Goal: Obtain resource: Obtain resource

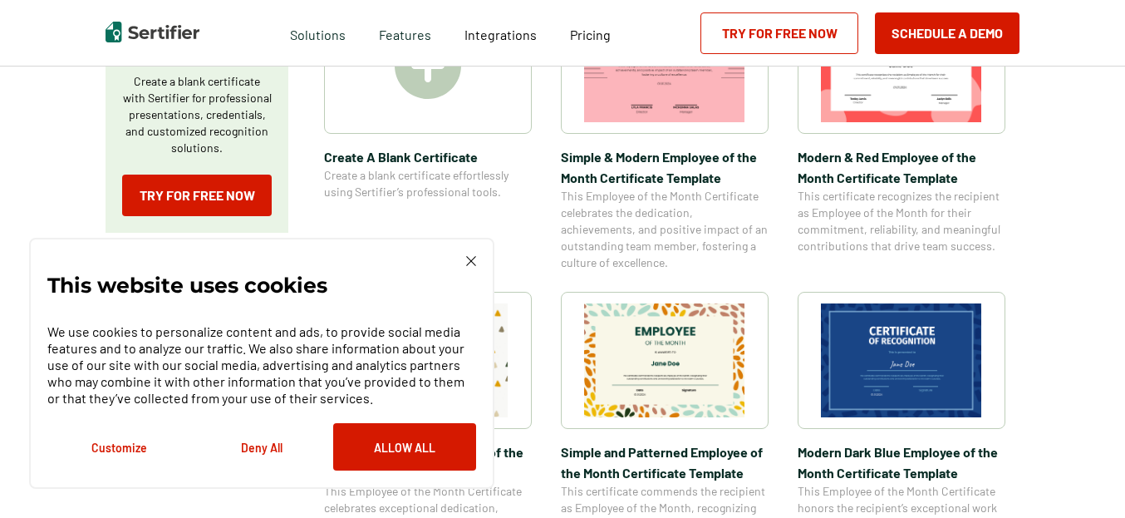
click at [912, 369] on img at bounding box center [901, 360] width 161 height 114
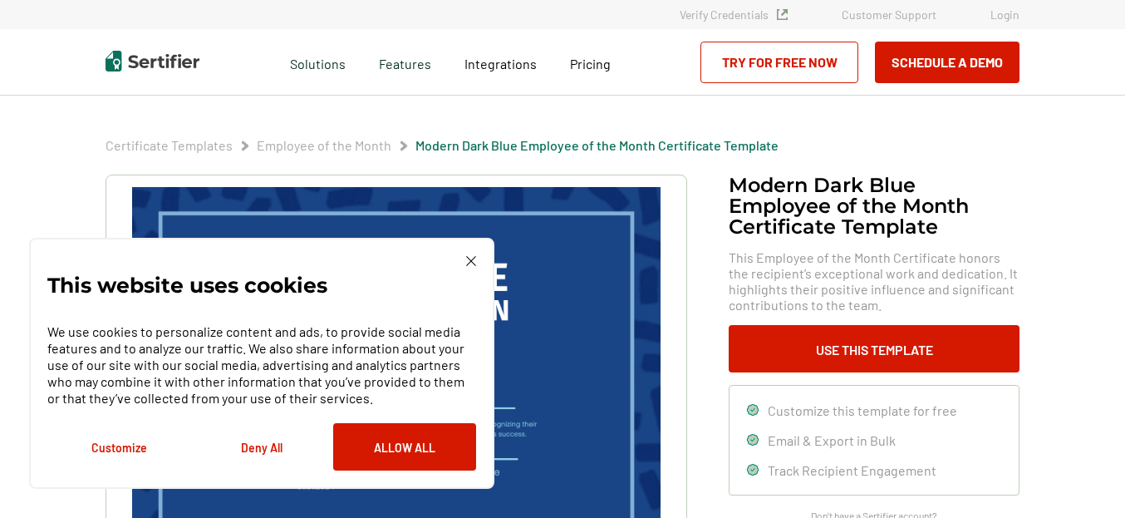
click at [469, 256] on img at bounding box center [471, 261] width 10 height 10
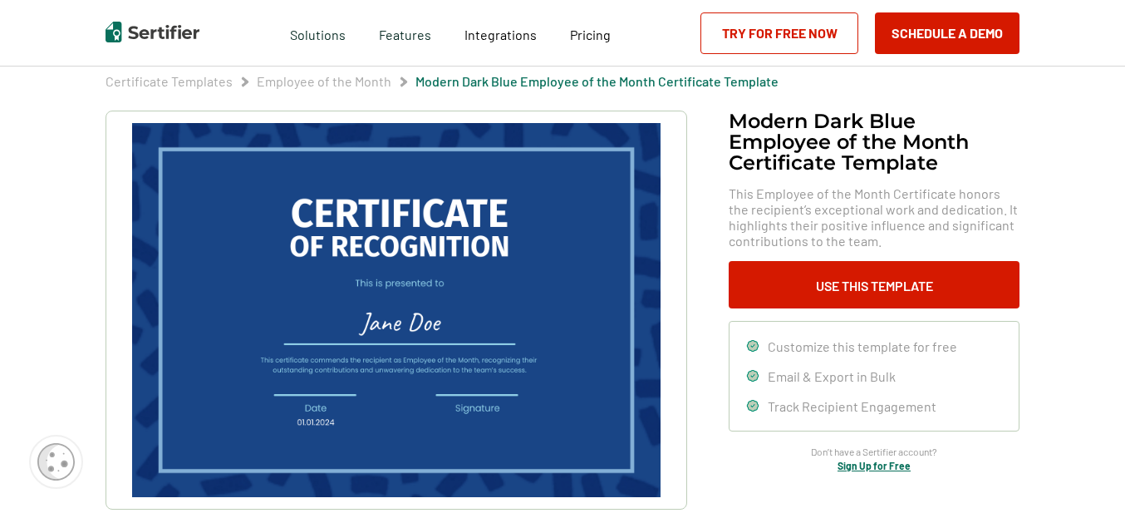
scroll to position [84, 0]
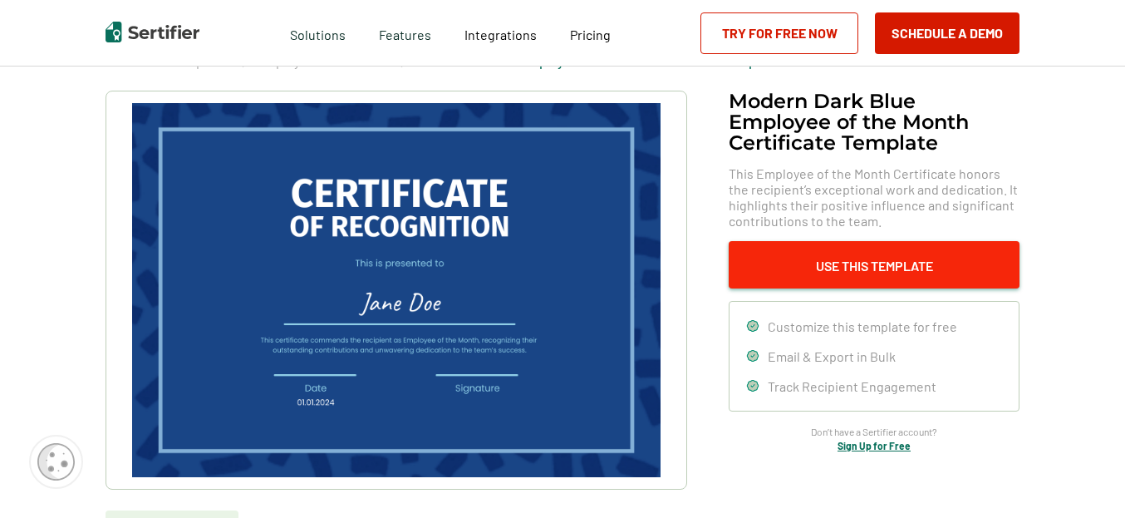
click at [886, 272] on button "Use This Template" at bounding box center [874, 264] width 291 height 47
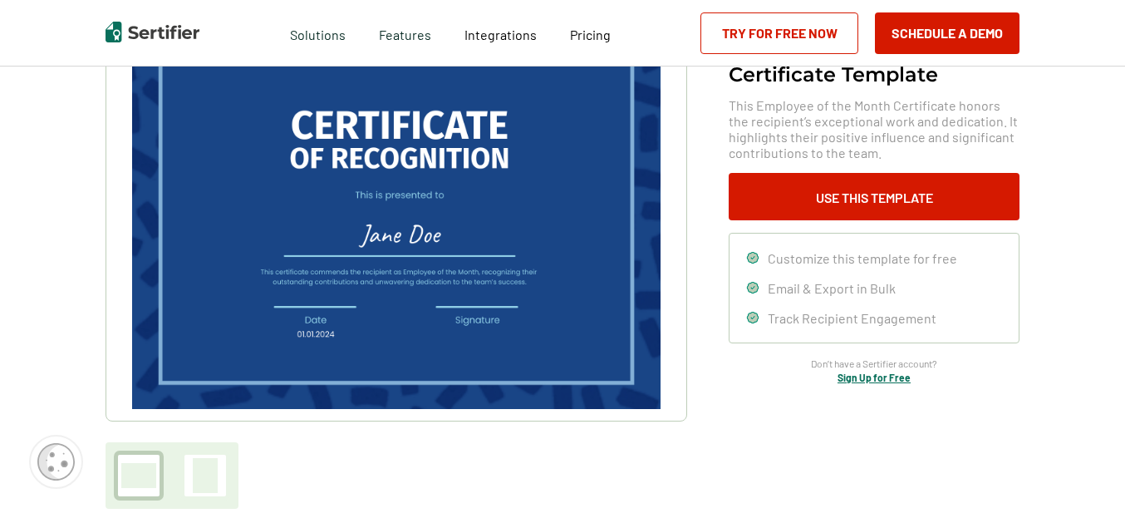
scroll to position [455, 0]
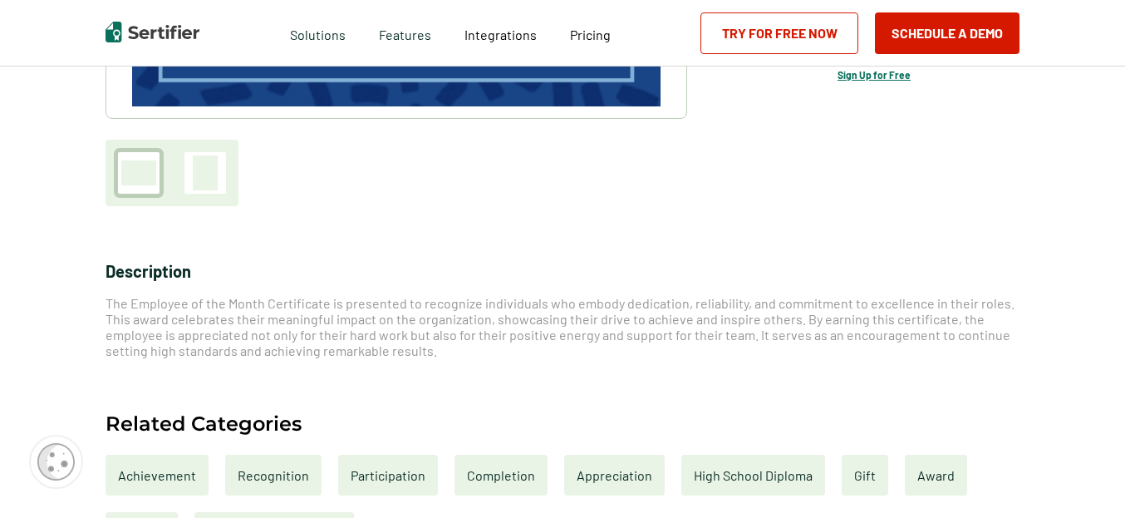
click at [213, 178] on div at bounding box center [205, 172] width 25 height 35
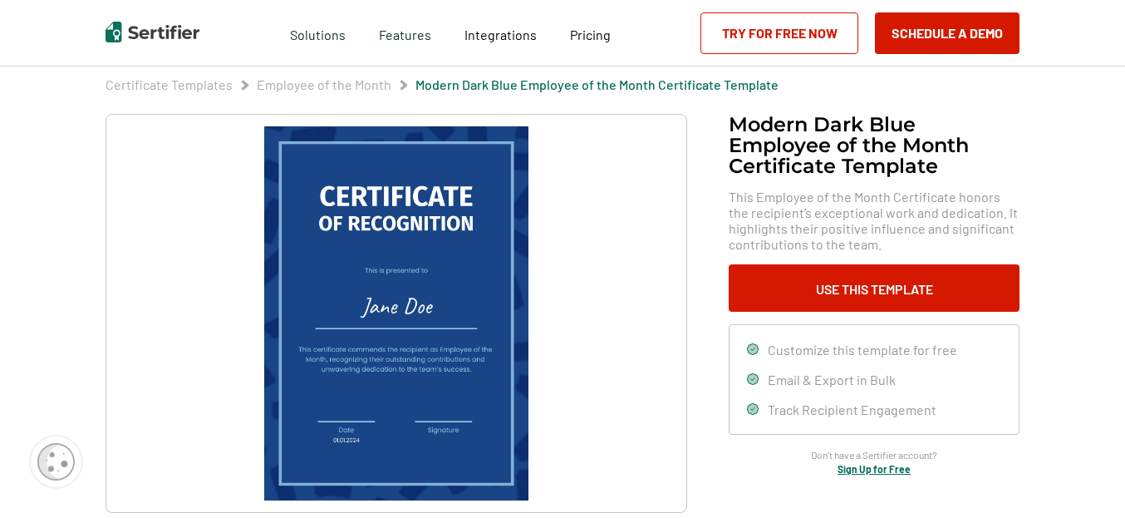
scroll to position [82, 0]
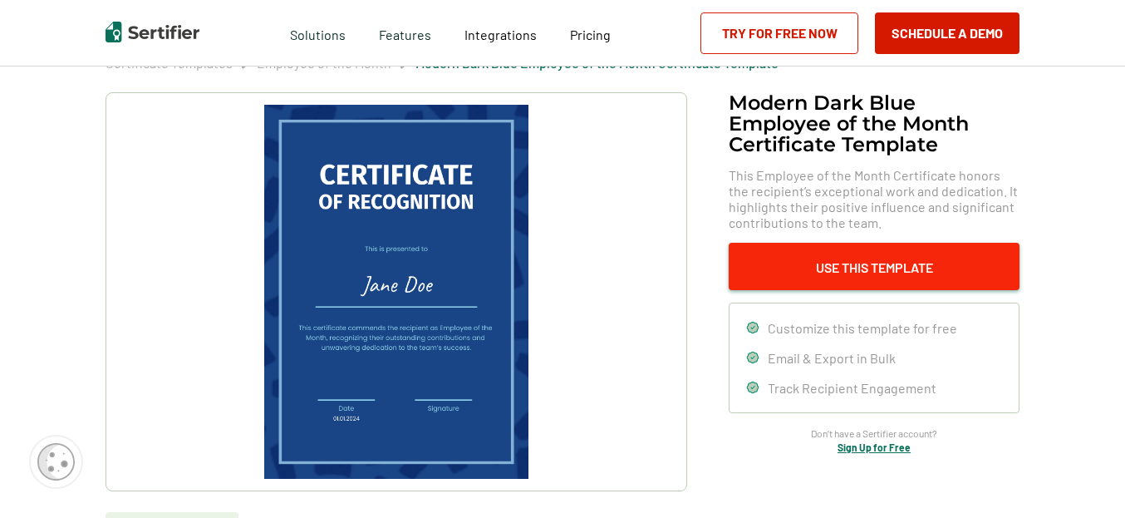
click at [812, 269] on button "Use This Template" at bounding box center [874, 266] width 291 height 47
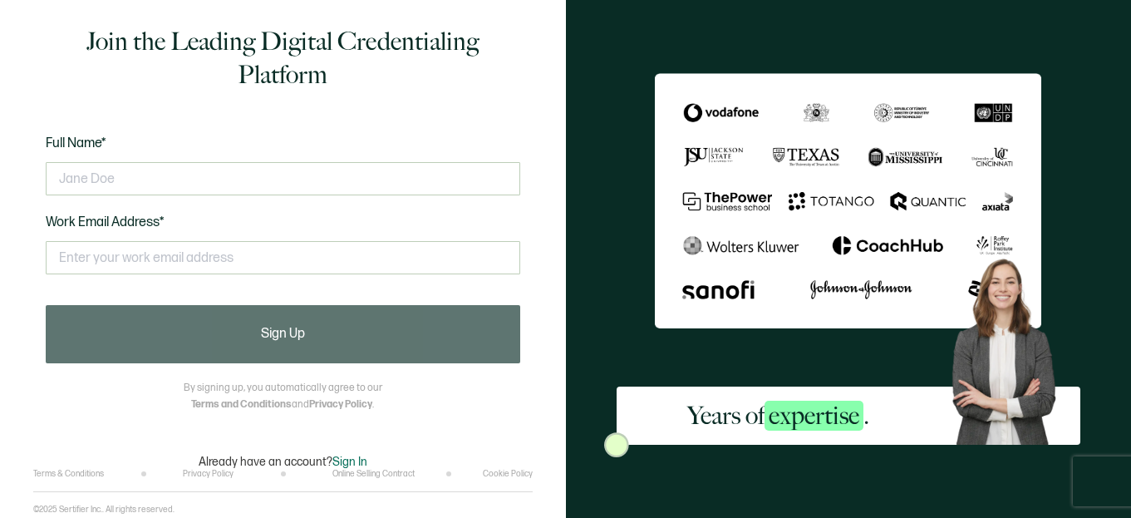
scroll to position [5, 0]
